Goal: Task Accomplishment & Management: Complete application form

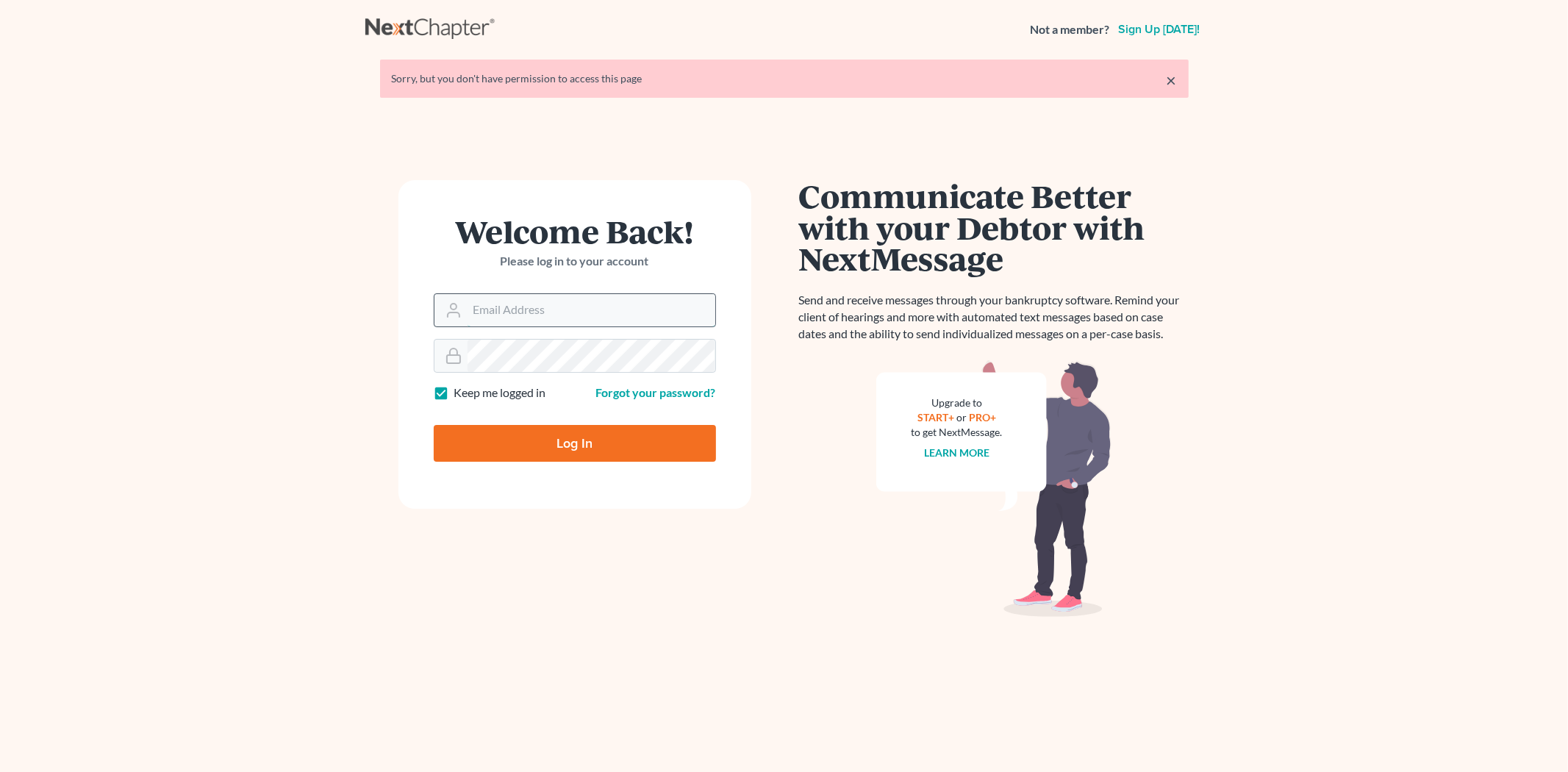
drag, startPoint x: 0, startPoint y: 0, endPoint x: 532, endPoint y: 305, distance: 613.2
click at [526, 317] on input "Email Address" at bounding box center [591, 310] width 248 height 32
type input "morgan@teaguelawassociates.com"
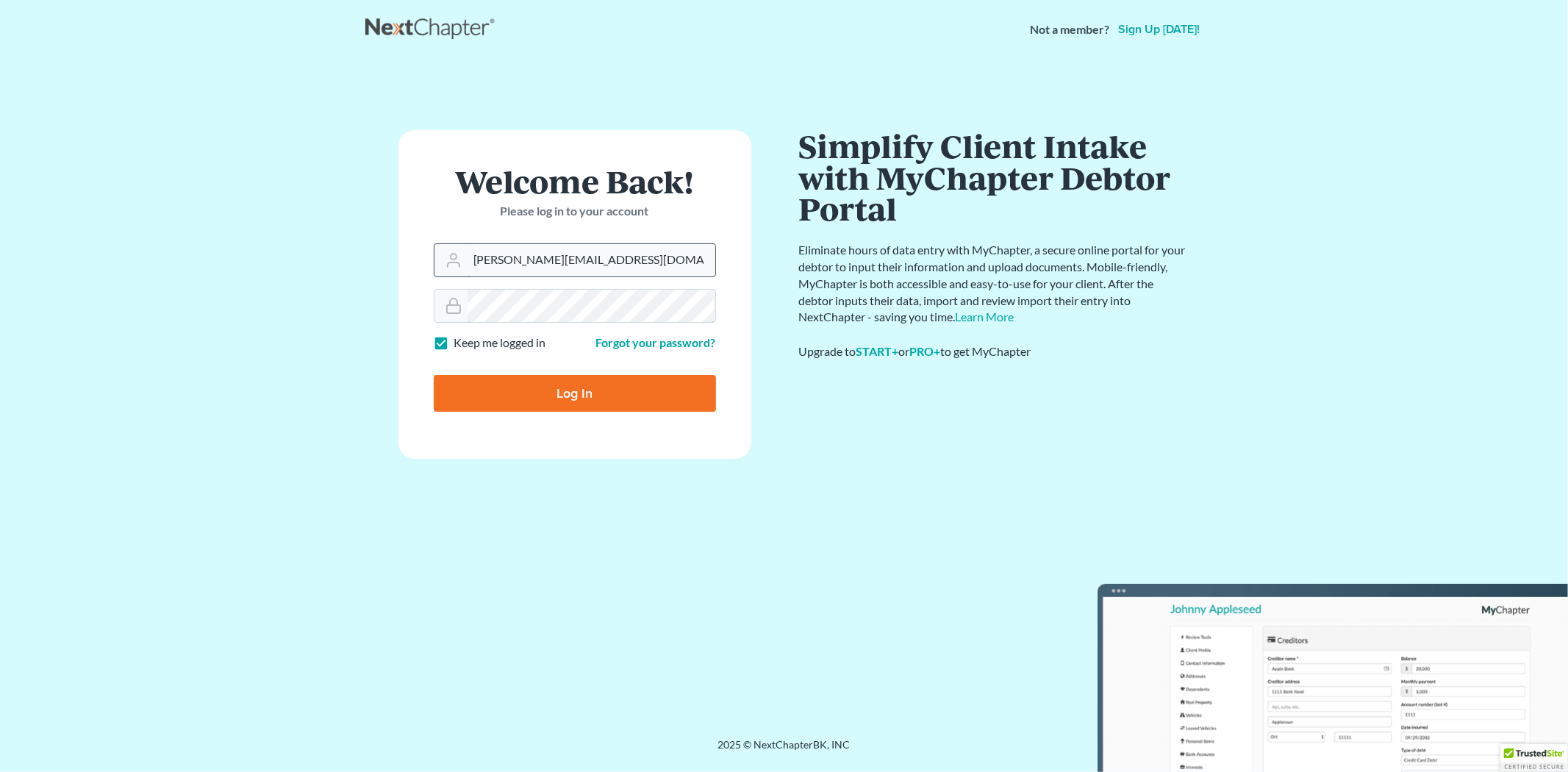
click at [433, 375] on input "Log In" at bounding box center [574, 393] width 282 height 37
type input "Thinking..."
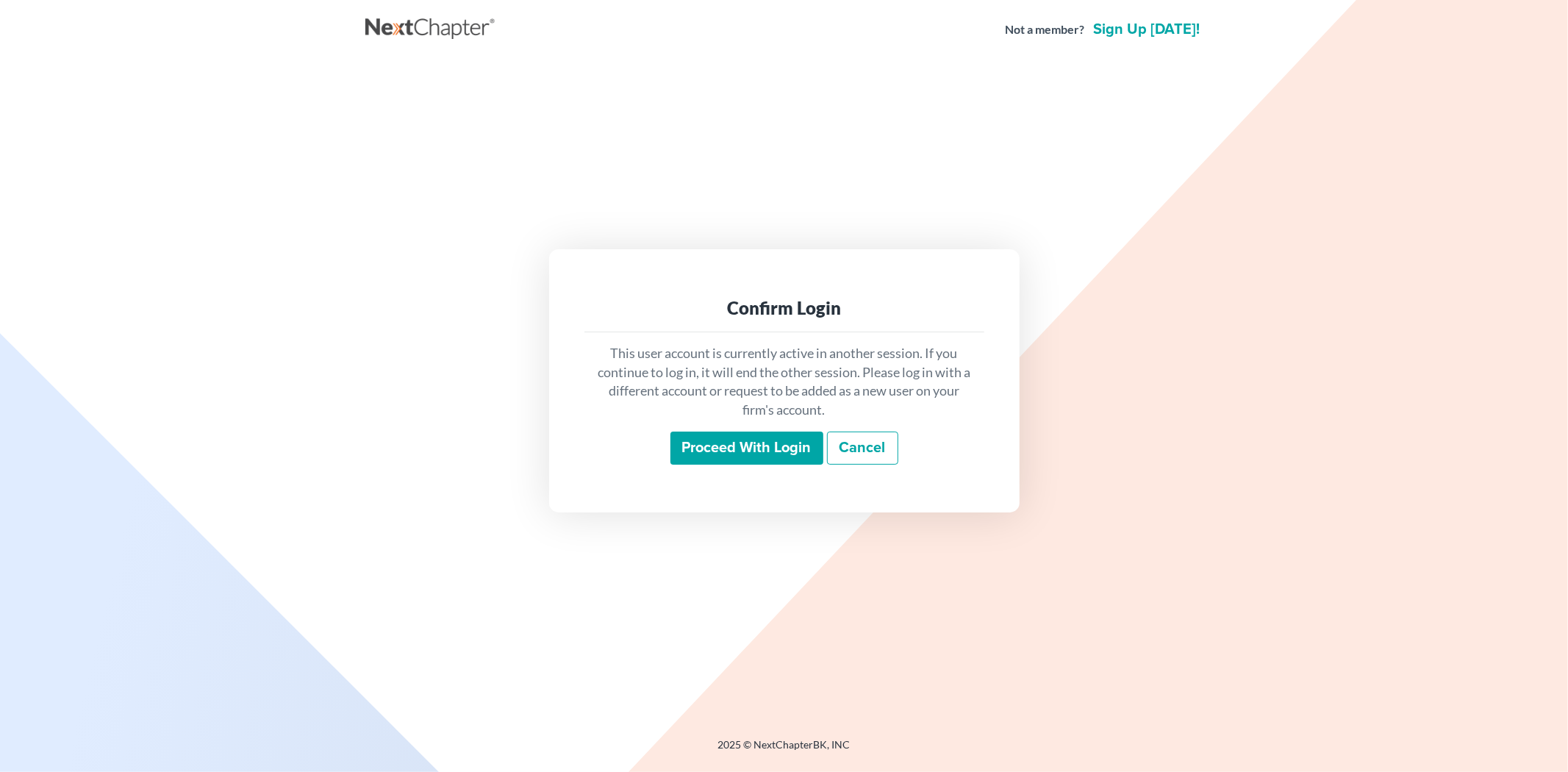
click at [728, 453] on input "Proceed with login" at bounding box center [747, 448] width 153 height 34
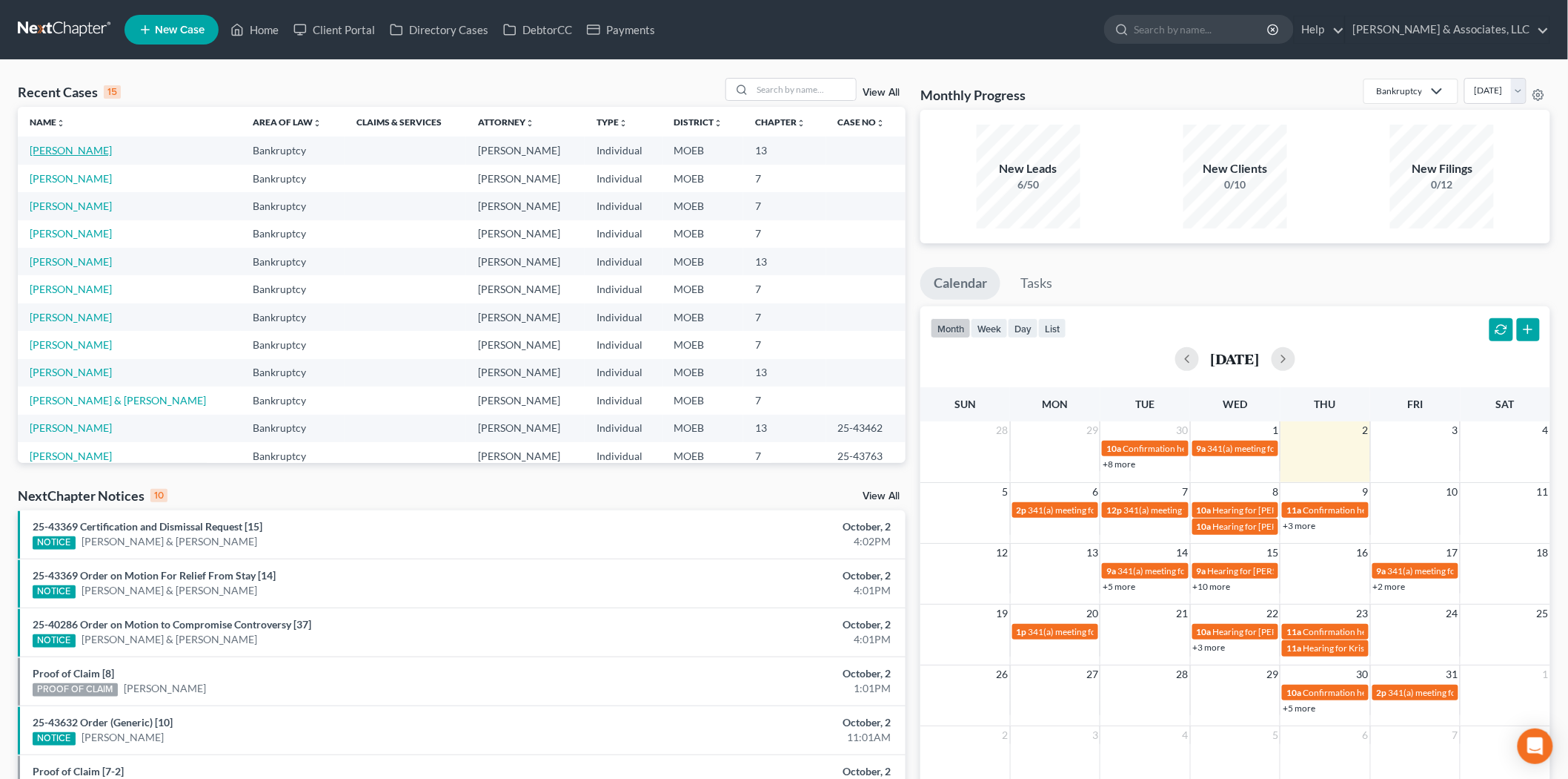
click at [67, 150] on link "Little, Michael" at bounding box center [70, 150] width 82 height 12
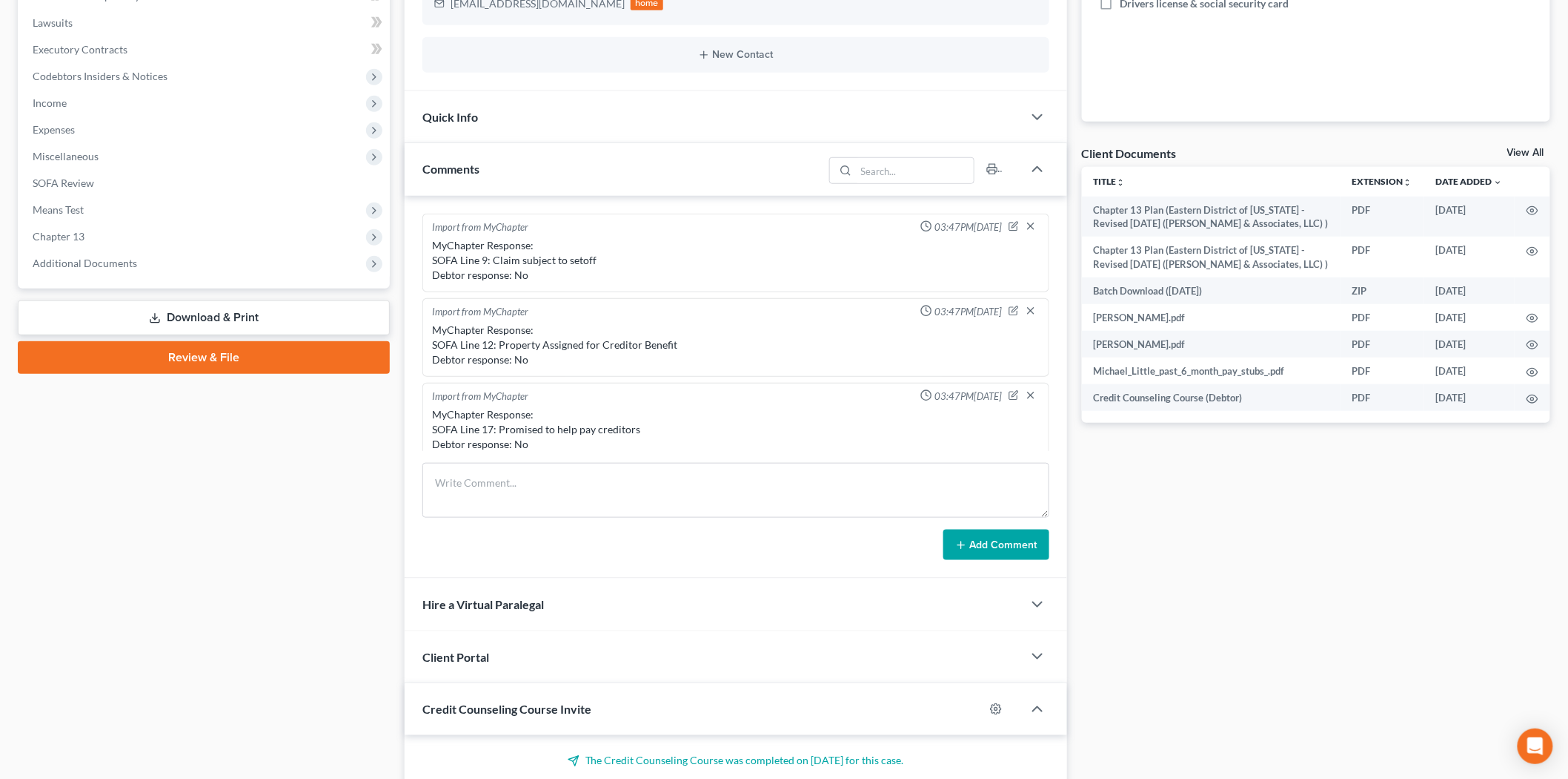
scroll to position [1687, 0]
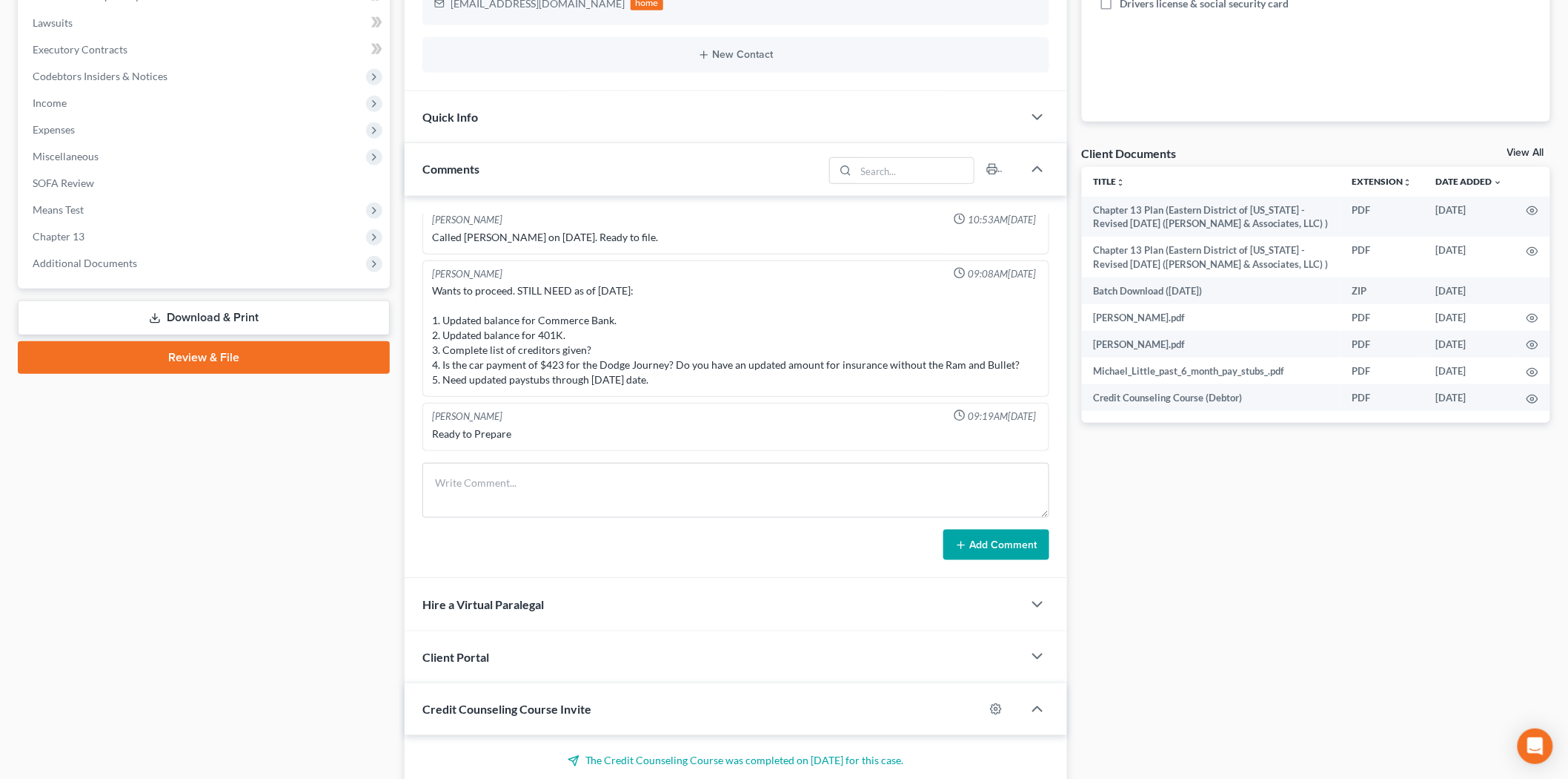
click at [213, 357] on link "Review & File" at bounding box center [204, 357] width 372 height 32
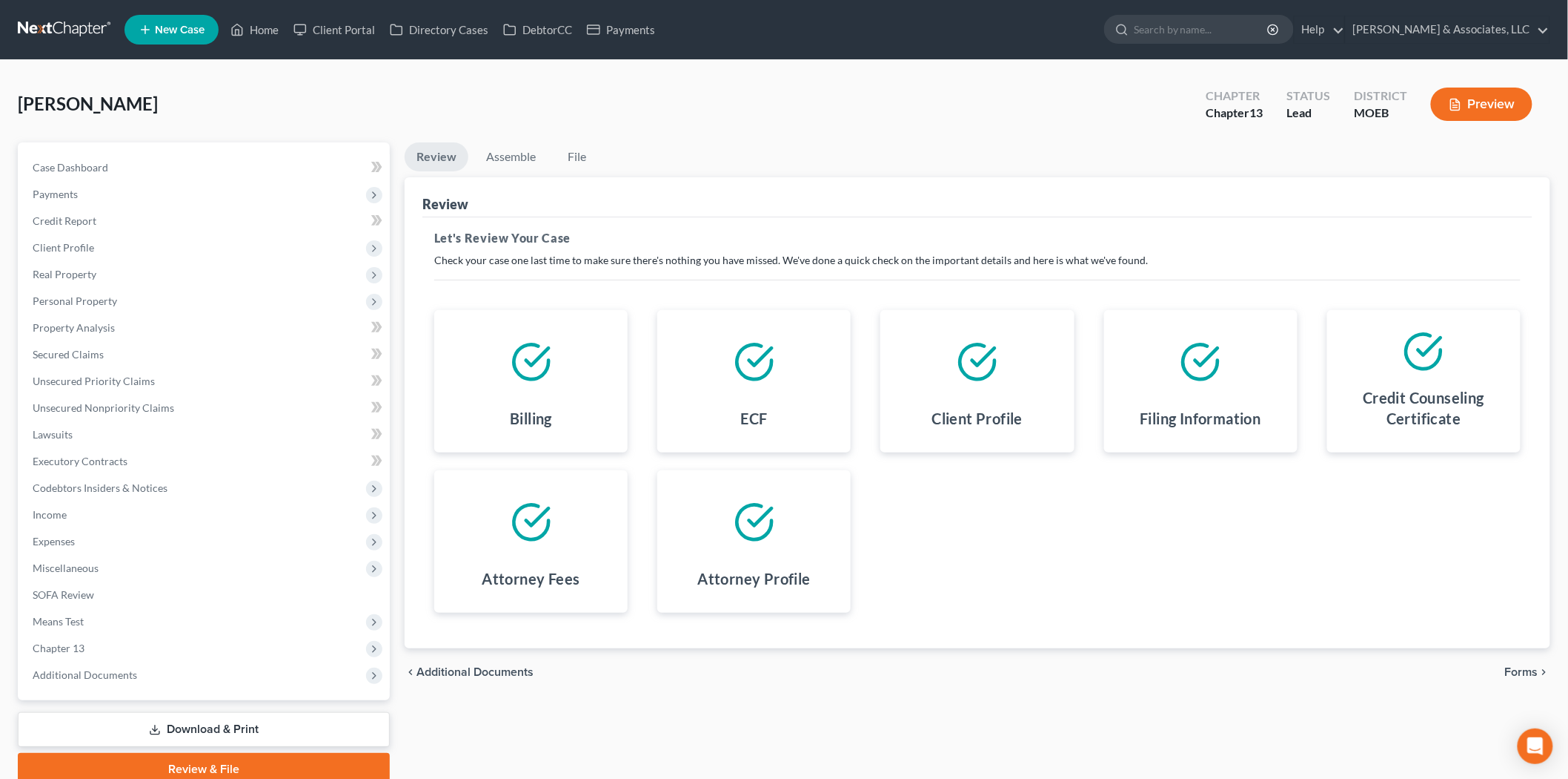
click at [1526, 666] on span "Forms" at bounding box center [1522, 671] width 33 height 12
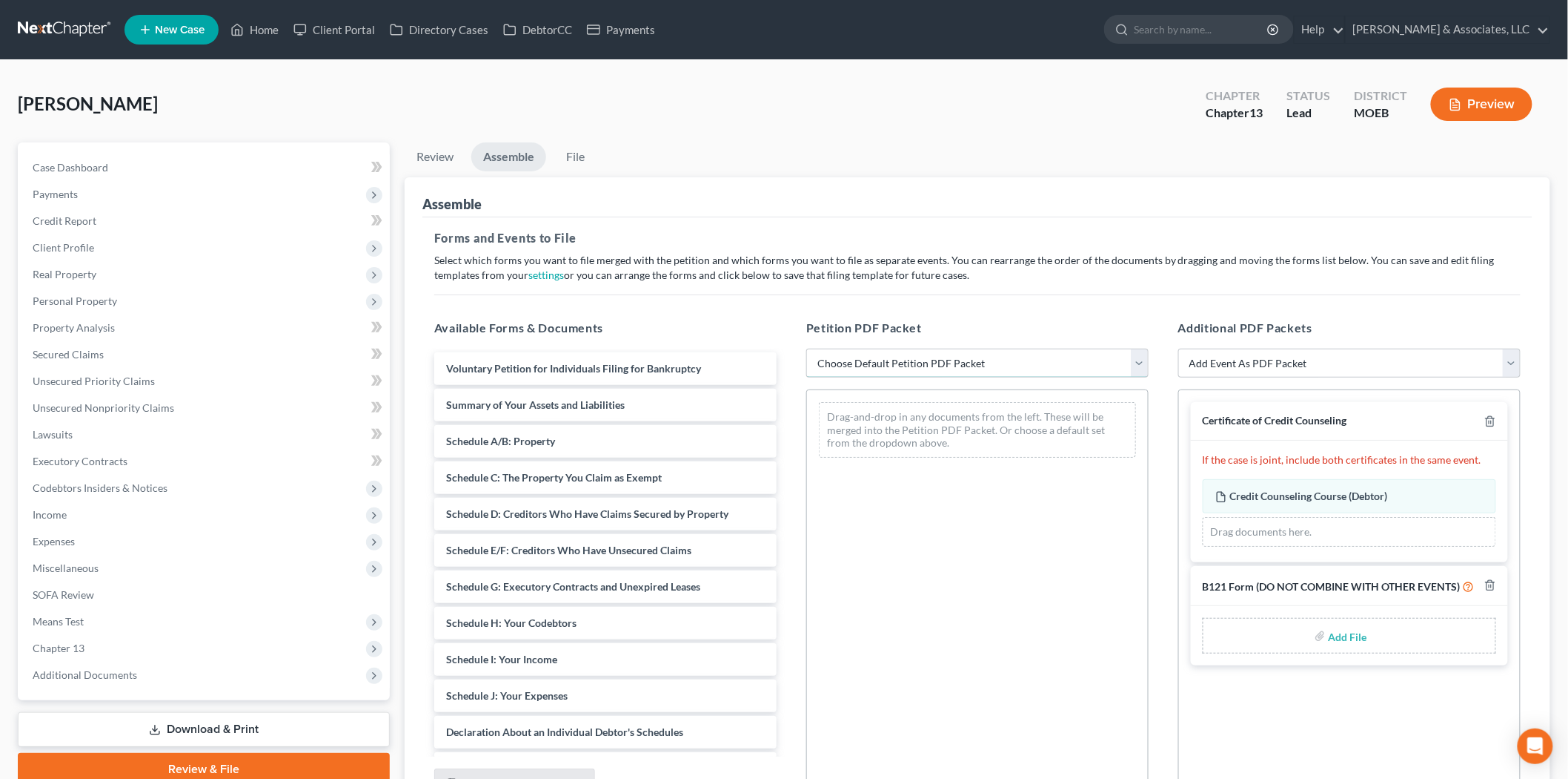
click at [873, 367] on select "Choose Default Petition PDF Packet Complete Bankruptcy Petition (all forms and …" at bounding box center [977, 363] width 342 height 29
click at [806, 349] on select "Choose Default Petition PDF Packet Complete Bankruptcy Petition (all forms and …" at bounding box center [977, 363] width 342 height 29
click at [882, 365] on select "Choose Default Petition PDF Packet Complete Bankruptcy Petition (all forms and …" at bounding box center [977, 363] width 342 height 29
select select "0"
click at [806, 349] on select "Choose Default Petition PDF Packet Complete Bankruptcy Petition (all forms and …" at bounding box center [977, 363] width 342 height 29
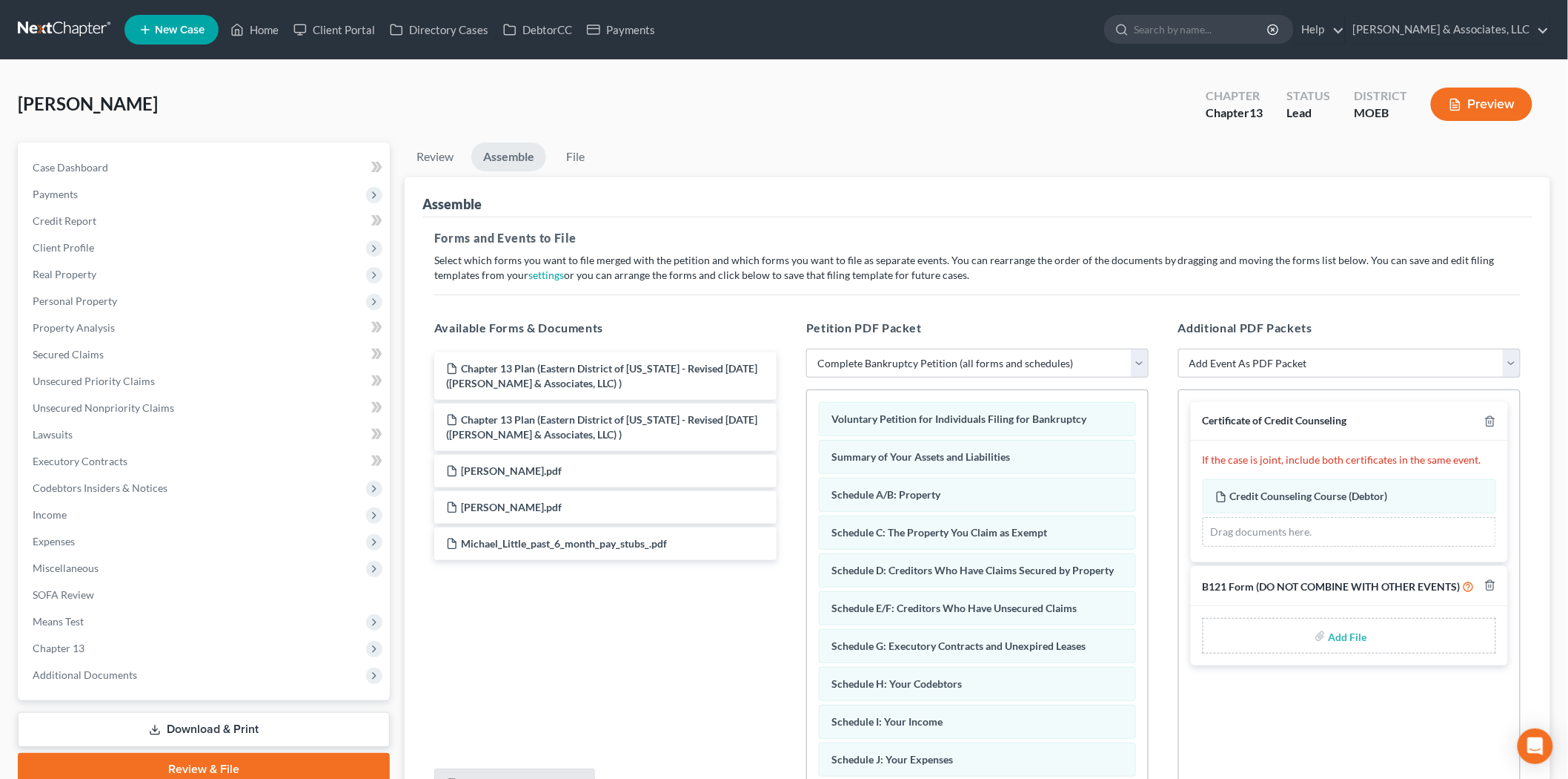
click at [1356, 636] on input "file" at bounding box center [1347, 636] width 35 height 27
type input "C:\fakepath\SSN form.pdf"
click at [1226, 365] on select "Add Event As PDF Packet Amended List of Creditors and Verification of Matrix Am…" at bounding box center [1350, 363] width 342 height 29
select select "9"
click at [1179, 349] on select "Add Event As PDF Packet Amended List of Creditors and Verification of Matrix Am…" at bounding box center [1350, 363] width 342 height 29
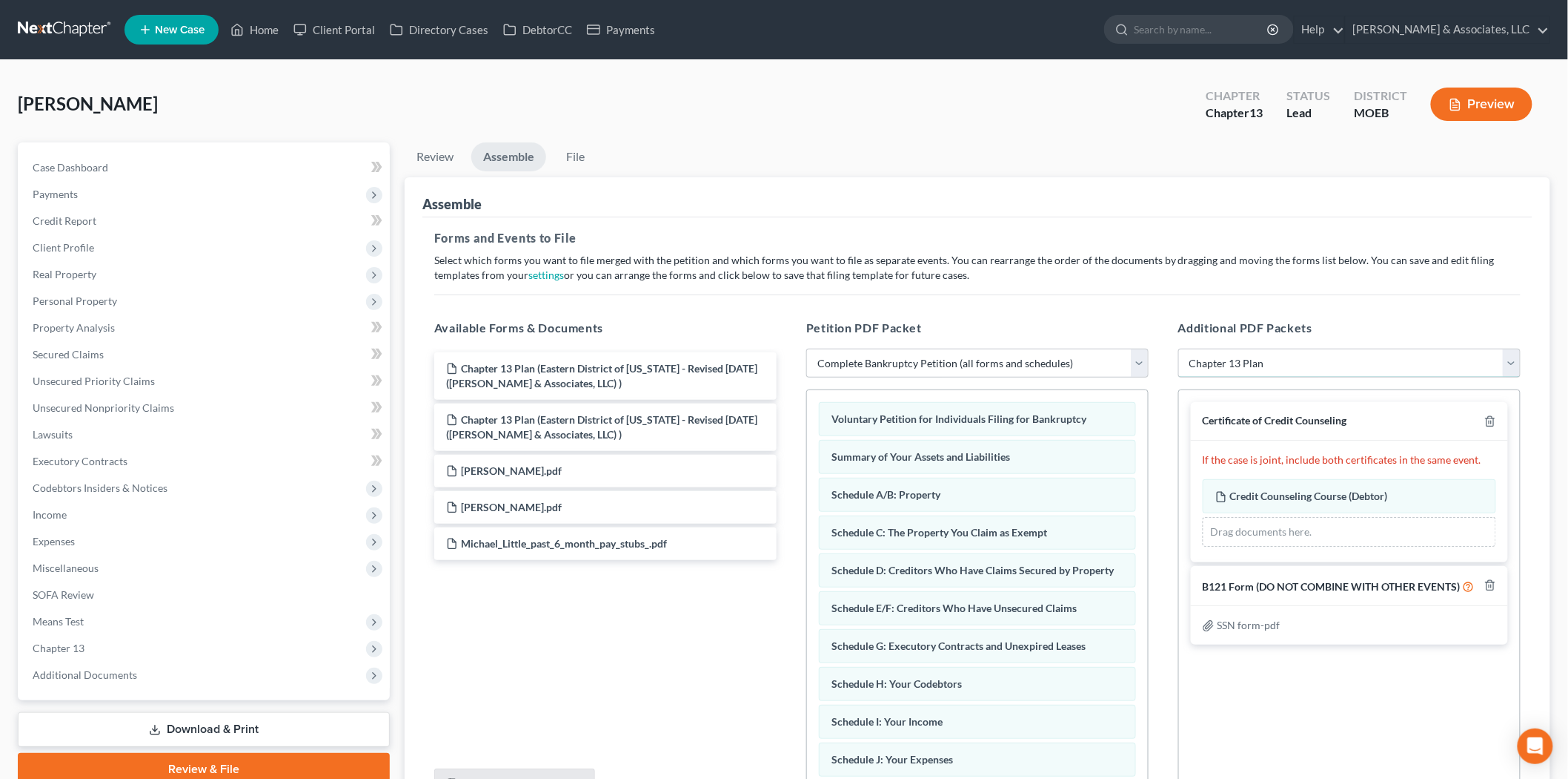
select select
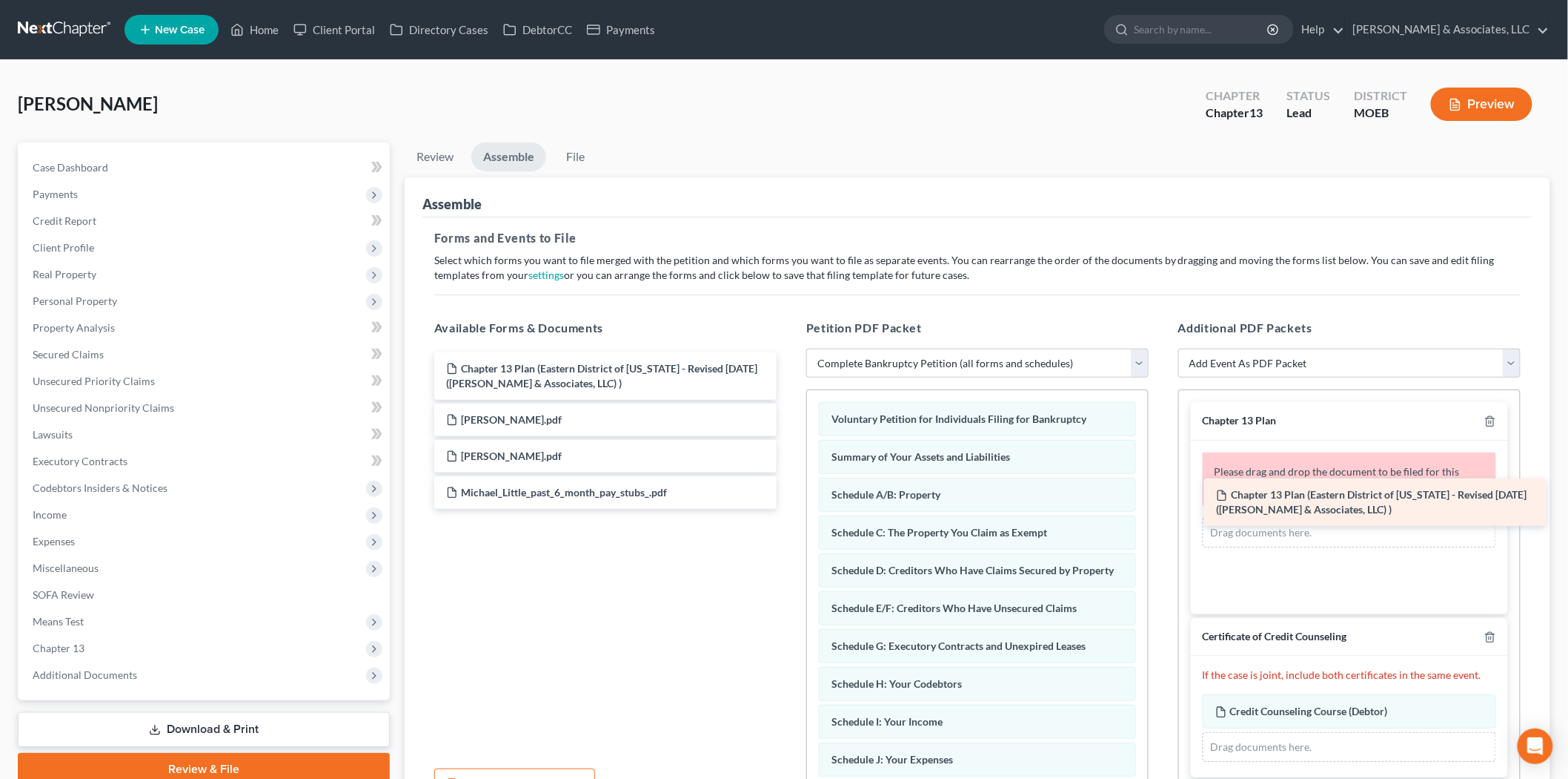
drag, startPoint x: 523, startPoint y: 375, endPoint x: 1291, endPoint y: 501, distance: 778.3
click at [789, 501] on div "Chapter 13 Plan (Eastern District of Missouri - Revised 6/01/25 (Teague & Assoc…" at bounding box center [605, 430] width 366 height 157
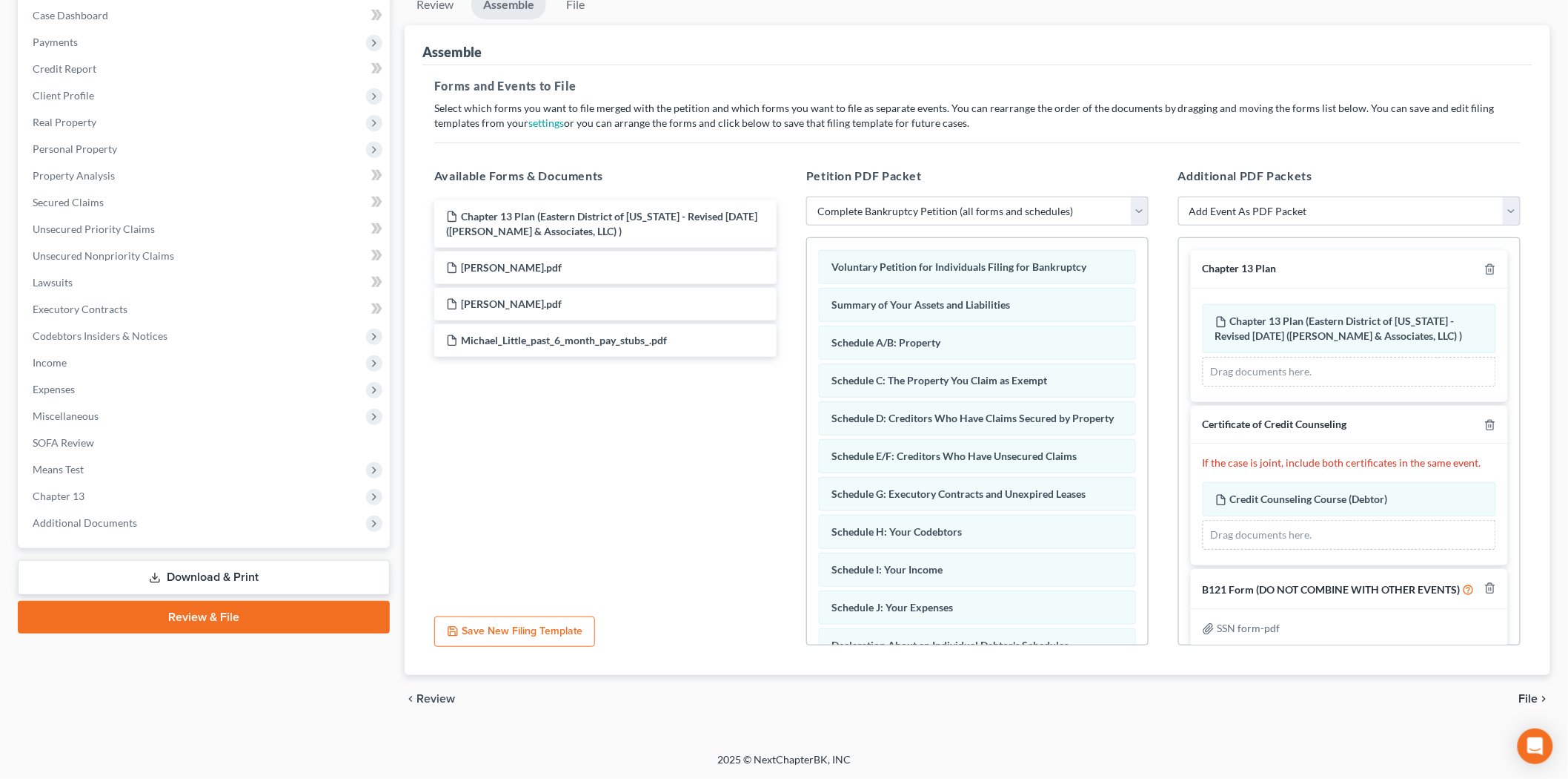
click at [1524, 697] on span "File" at bounding box center [1529, 698] width 19 height 12
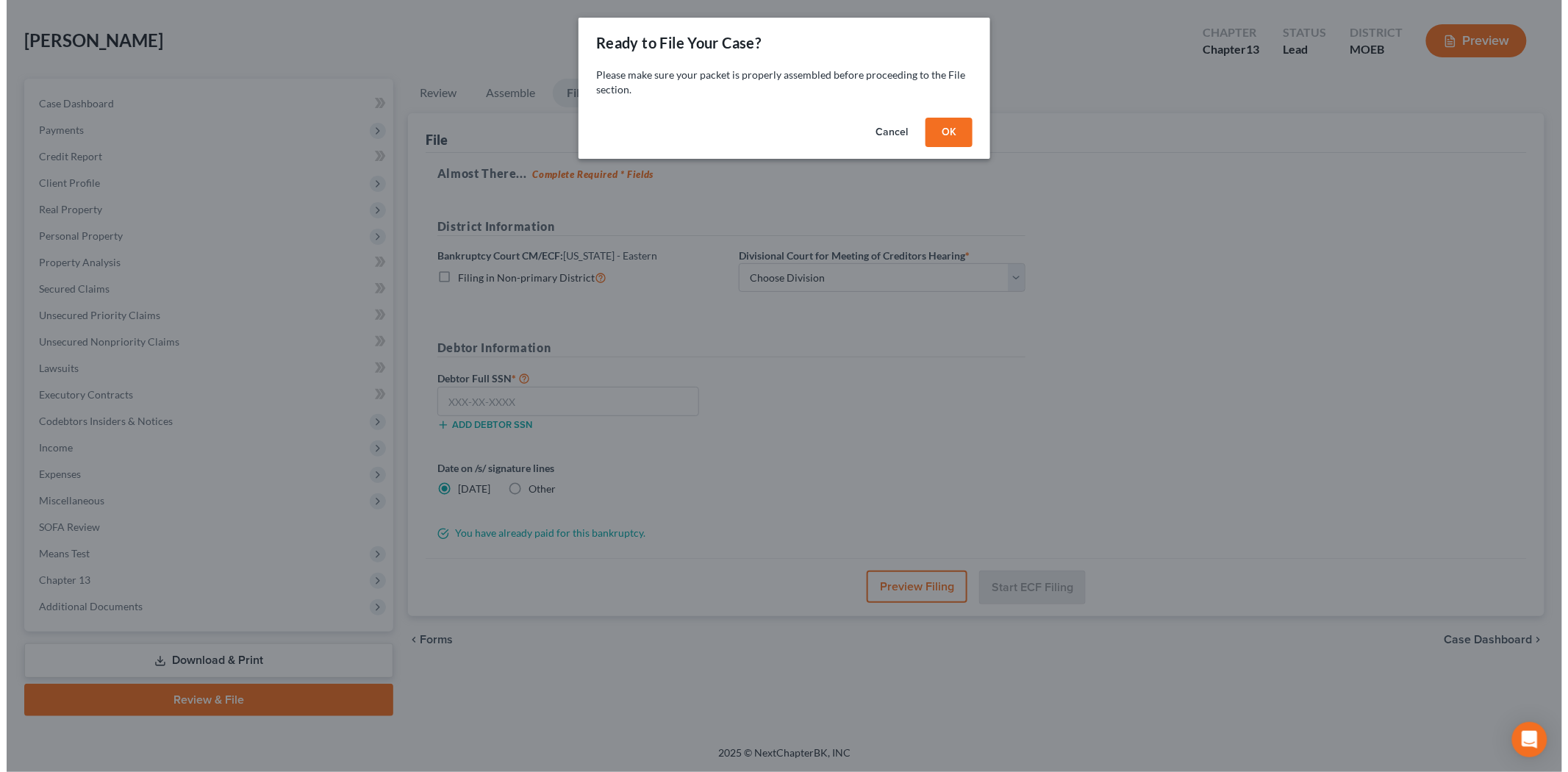
scroll to position [61, 0]
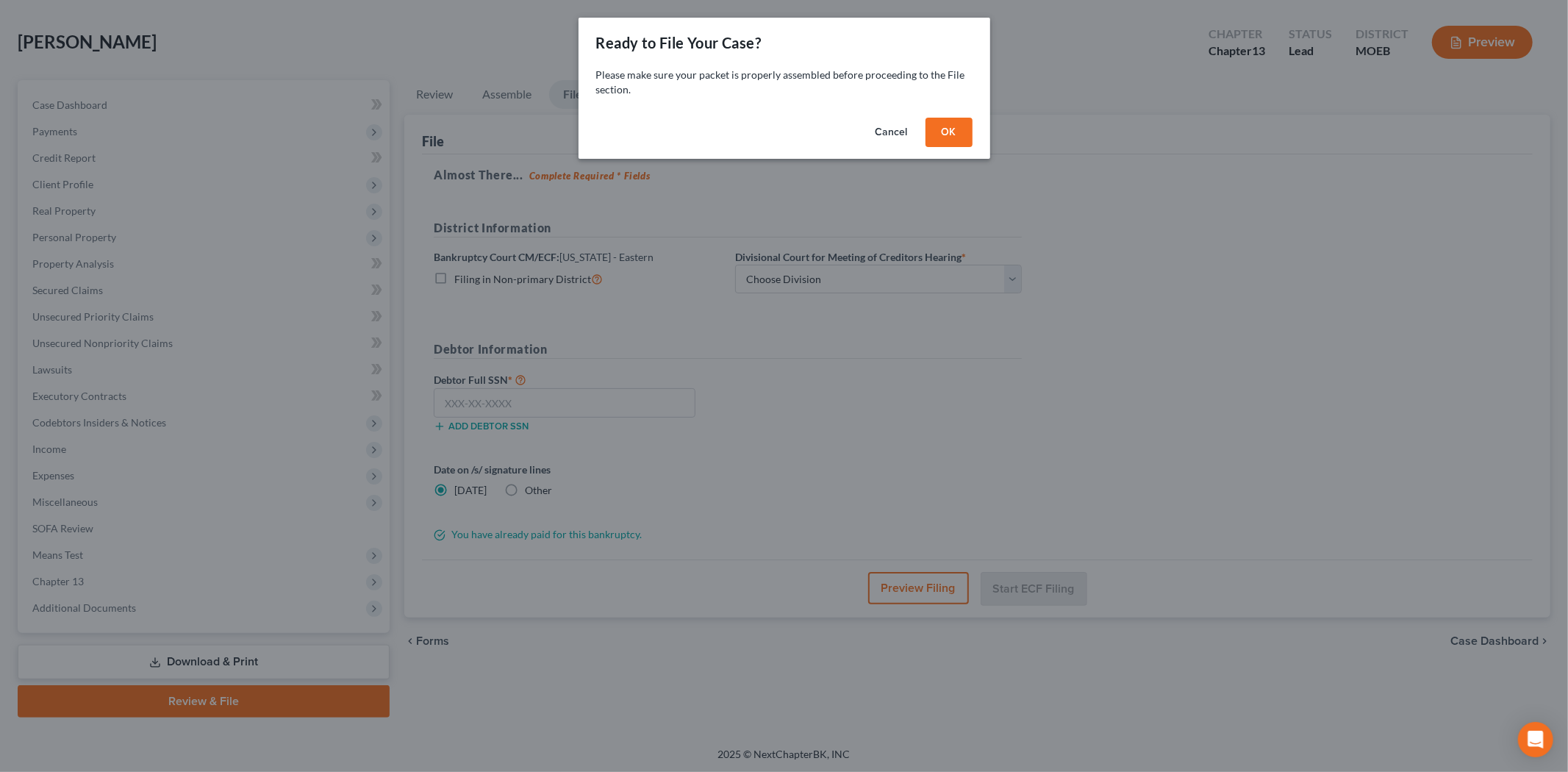
click at [939, 125] on button "OK" at bounding box center [949, 132] width 47 height 29
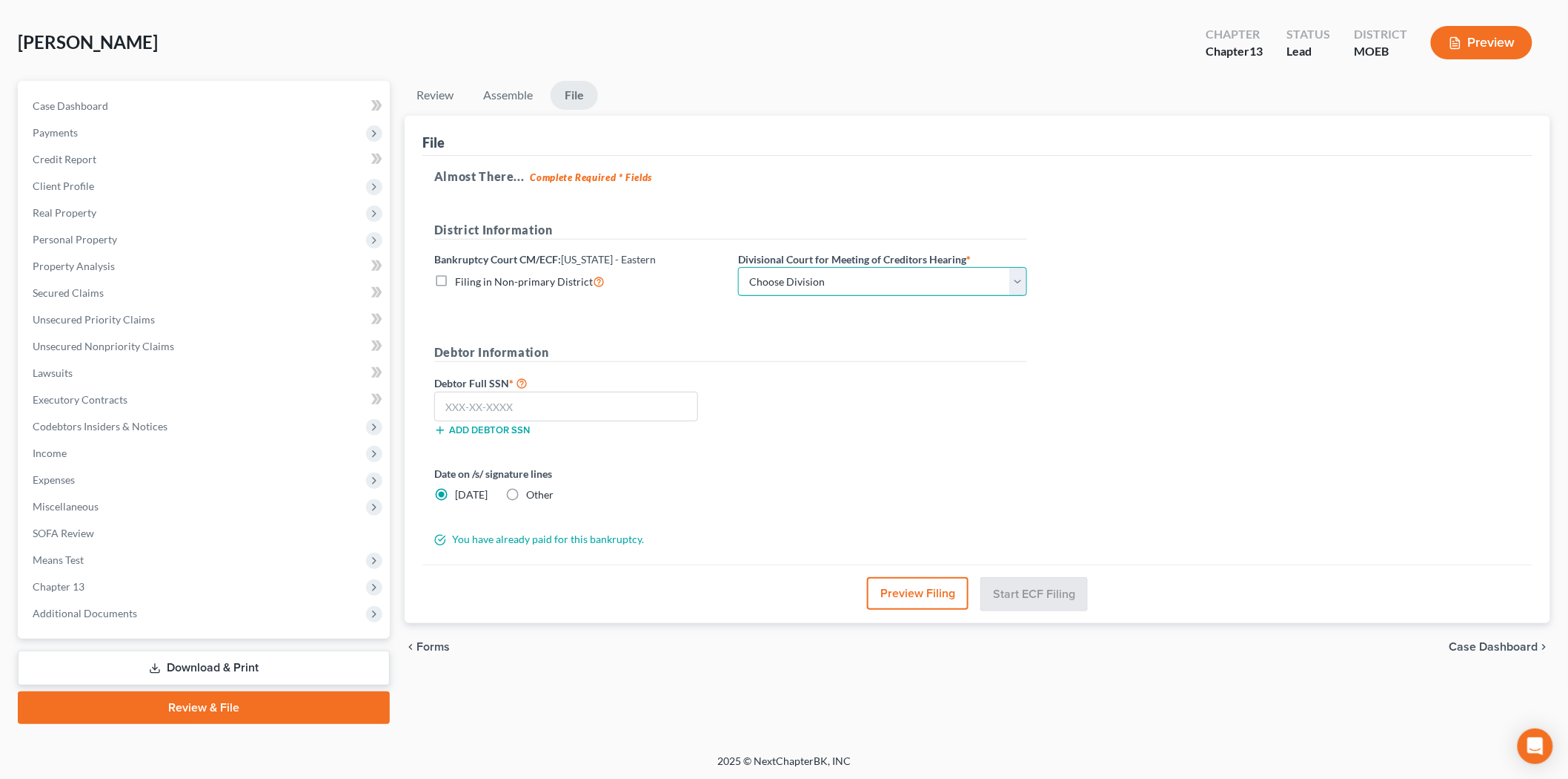
click at [806, 276] on select "Choose Division Cape Girardeau Hannibal St. Louis" at bounding box center [883, 282] width 289 height 29
select select "2"
click at [739, 267] on select "Choose Division Cape Girardeau Hannibal St. Louis" at bounding box center [883, 282] width 289 height 29
click at [607, 406] on input "text" at bounding box center [566, 406] width 264 height 29
click at [632, 397] on input "text" at bounding box center [566, 406] width 264 height 29
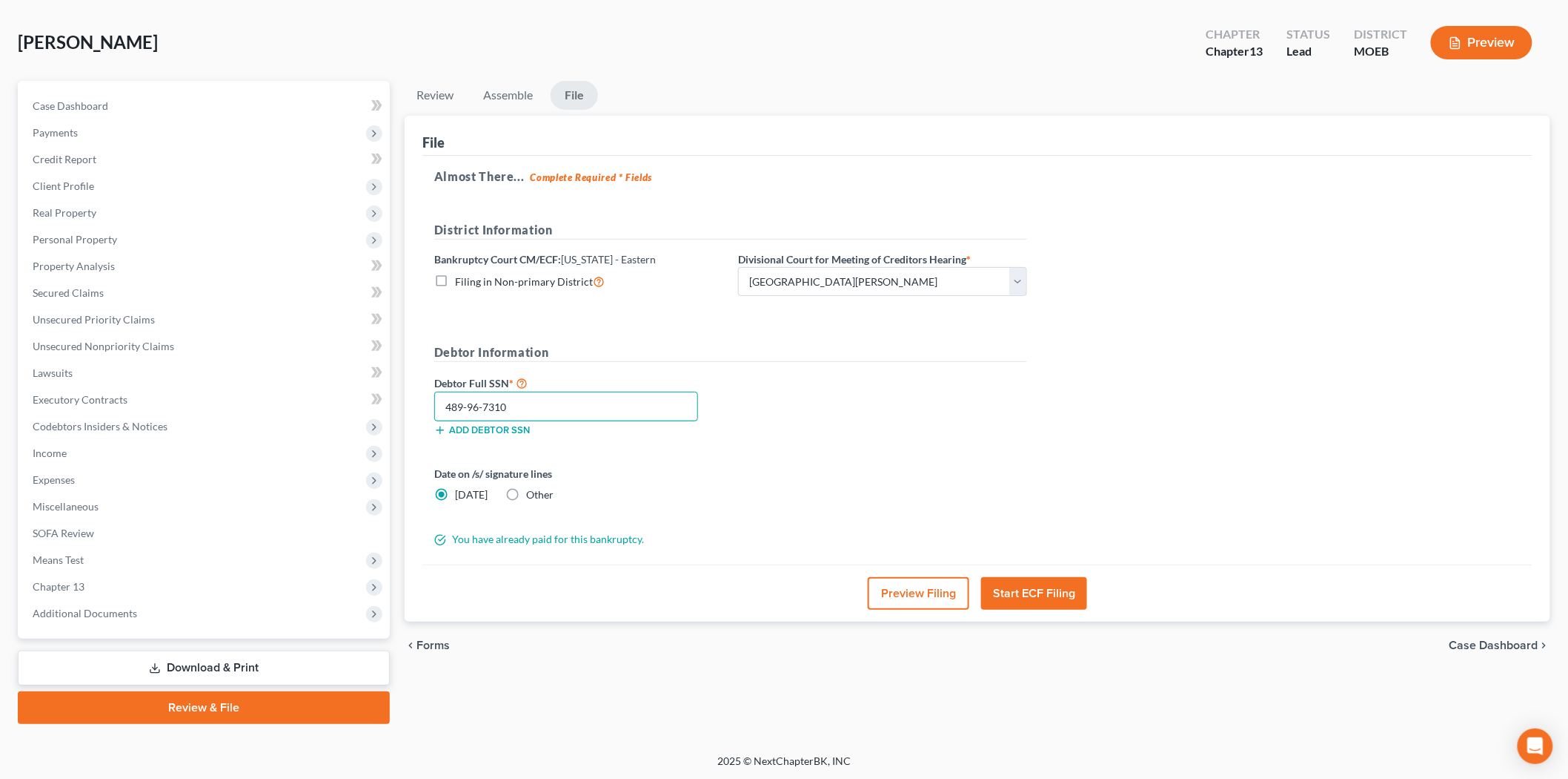
type input "489-96-7310"
click at [1011, 582] on button "Start ECF Filing" at bounding box center [1034, 593] width 106 height 32
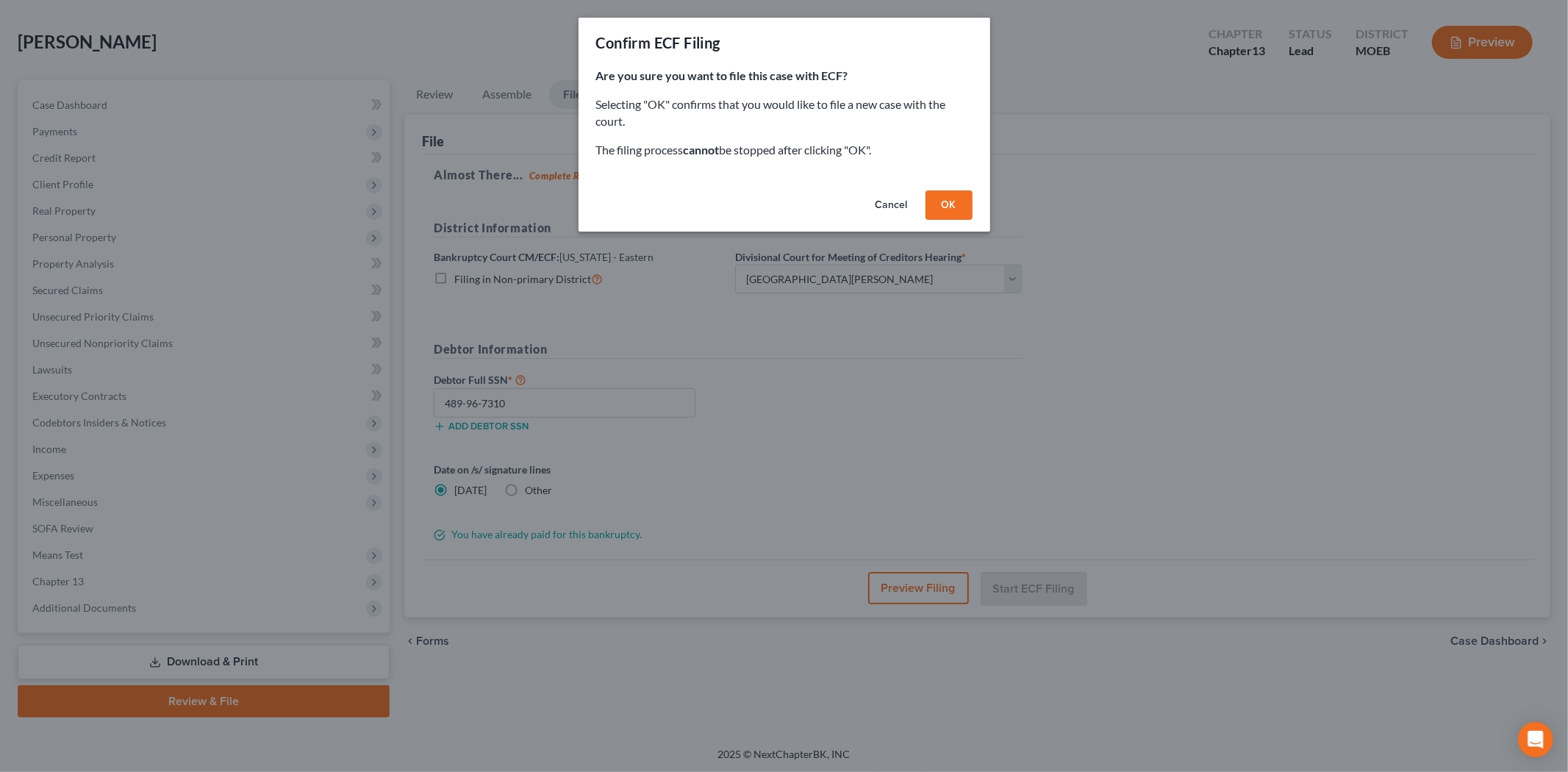
click at [946, 208] on button "OK" at bounding box center [949, 205] width 47 height 29
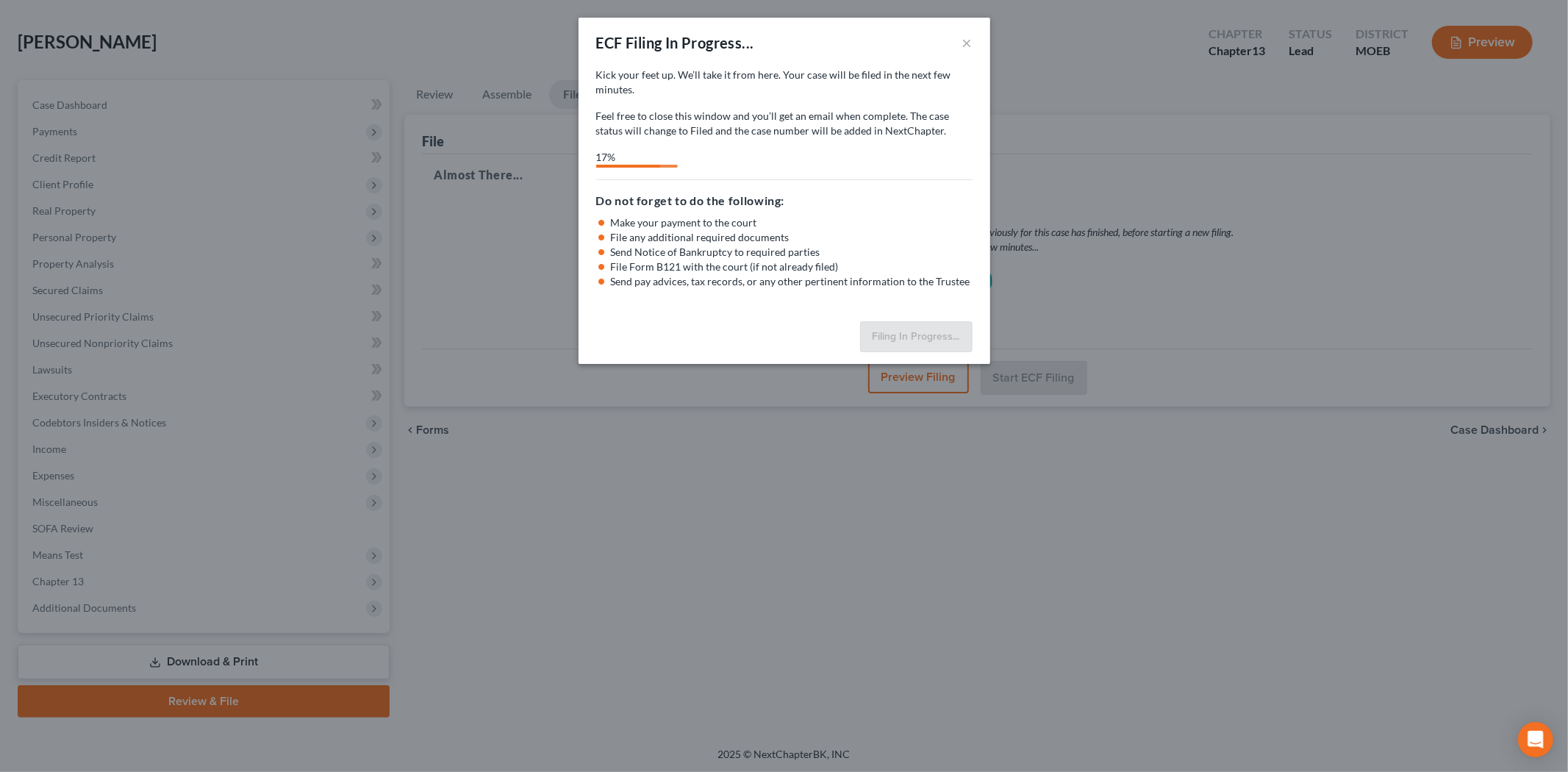
select select "2"
